Goal: Check status: Check status

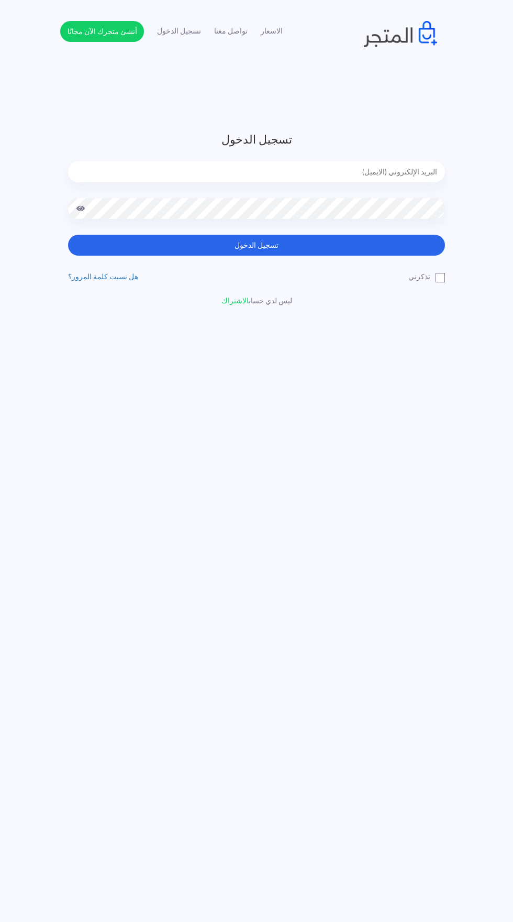
type input "noha_mae86@yahoo.com"
click at [68, 235] on button "تسجيل الدخول" at bounding box center [256, 245] width 377 height 21
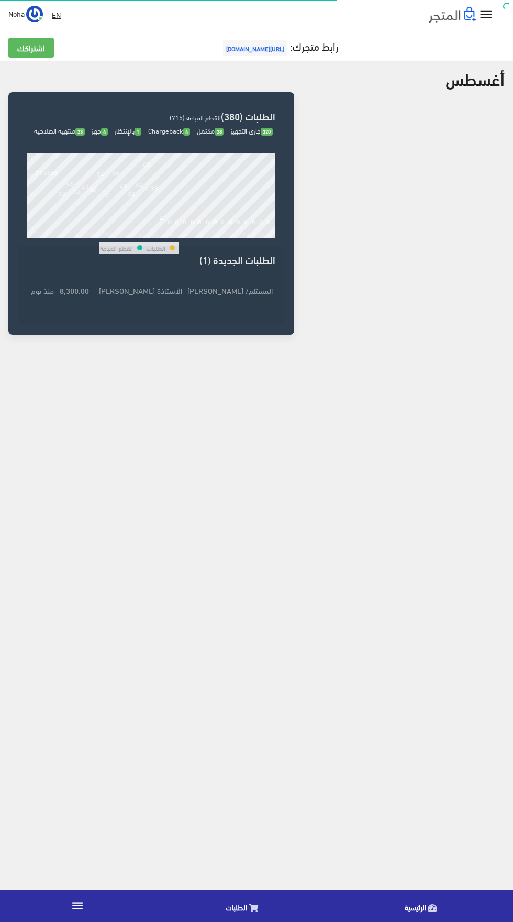
click at [253, 908] on icon at bounding box center [253, 908] width 9 height 8
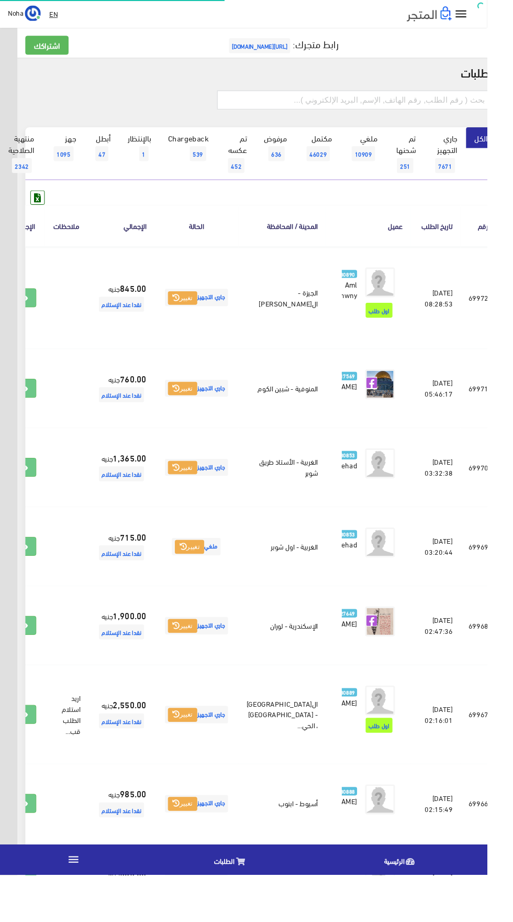
scroll to position [0, -27]
click at [290, 105] on input "text" at bounding box center [373, 105] width 289 height 20
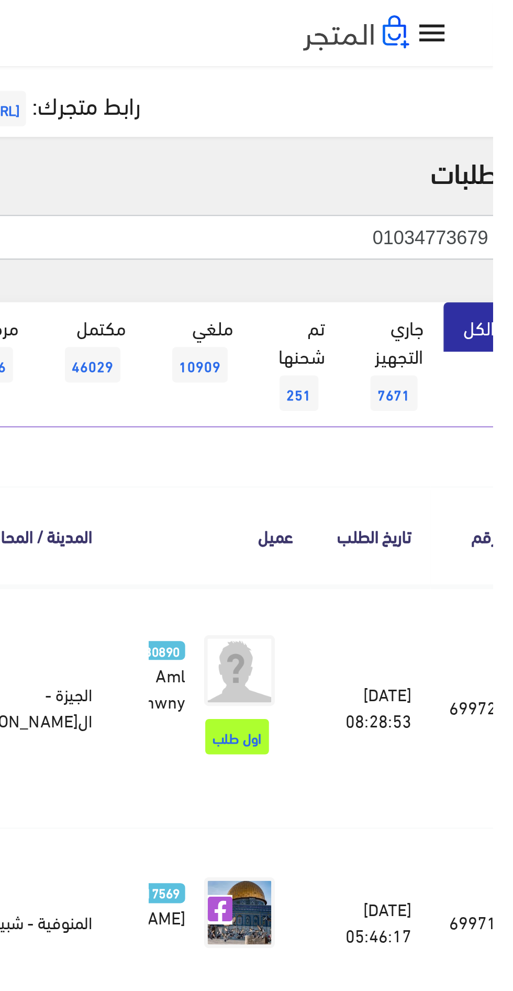
type input "01034773679"
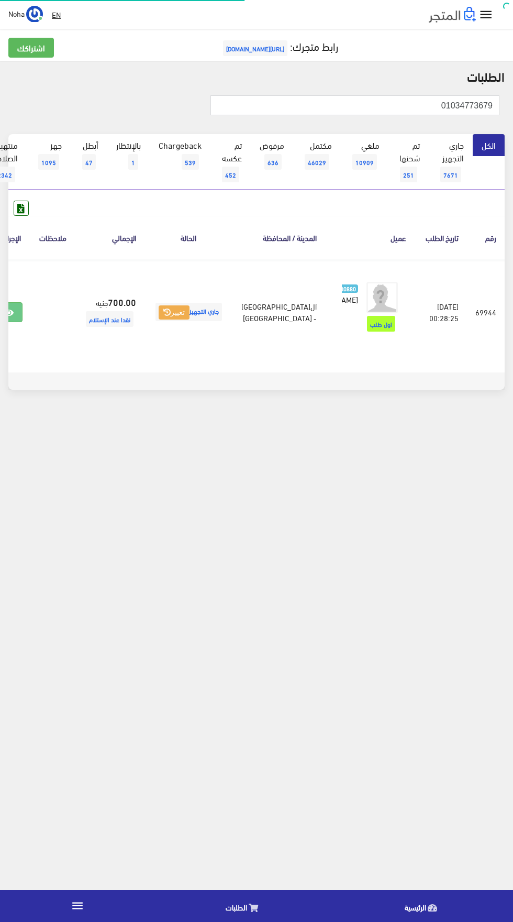
scroll to position [0, -27]
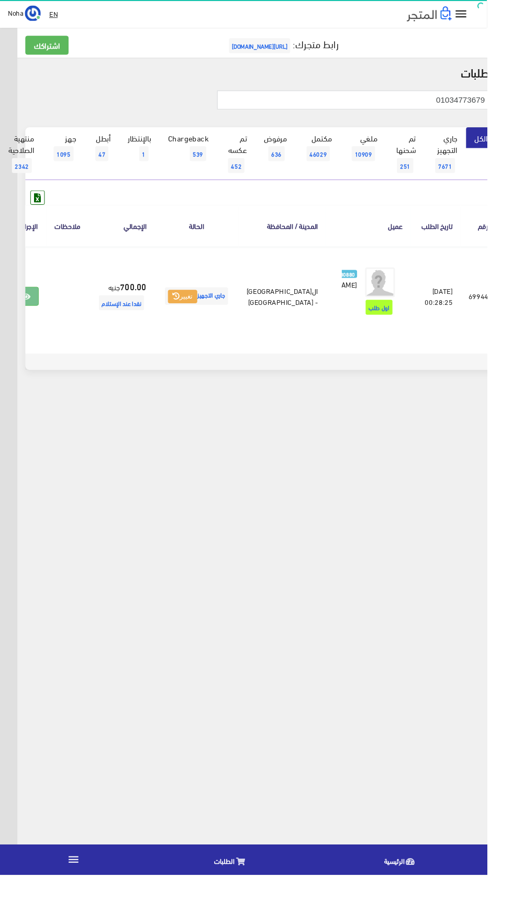
click at [32, 317] on icon at bounding box center [27, 313] width 9 height 8
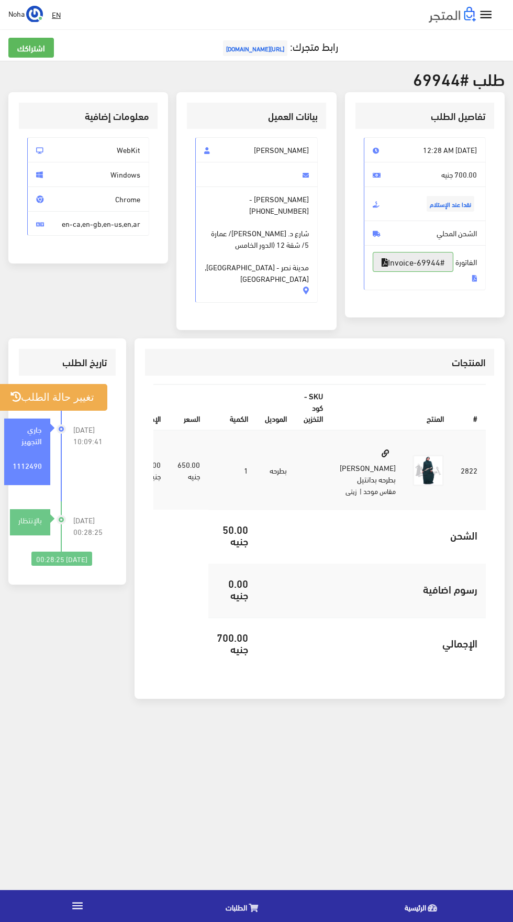
click at [437, 272] on link "#Invoice-69944" at bounding box center [413, 262] width 81 height 20
